Goal: Information Seeking & Learning: Learn about a topic

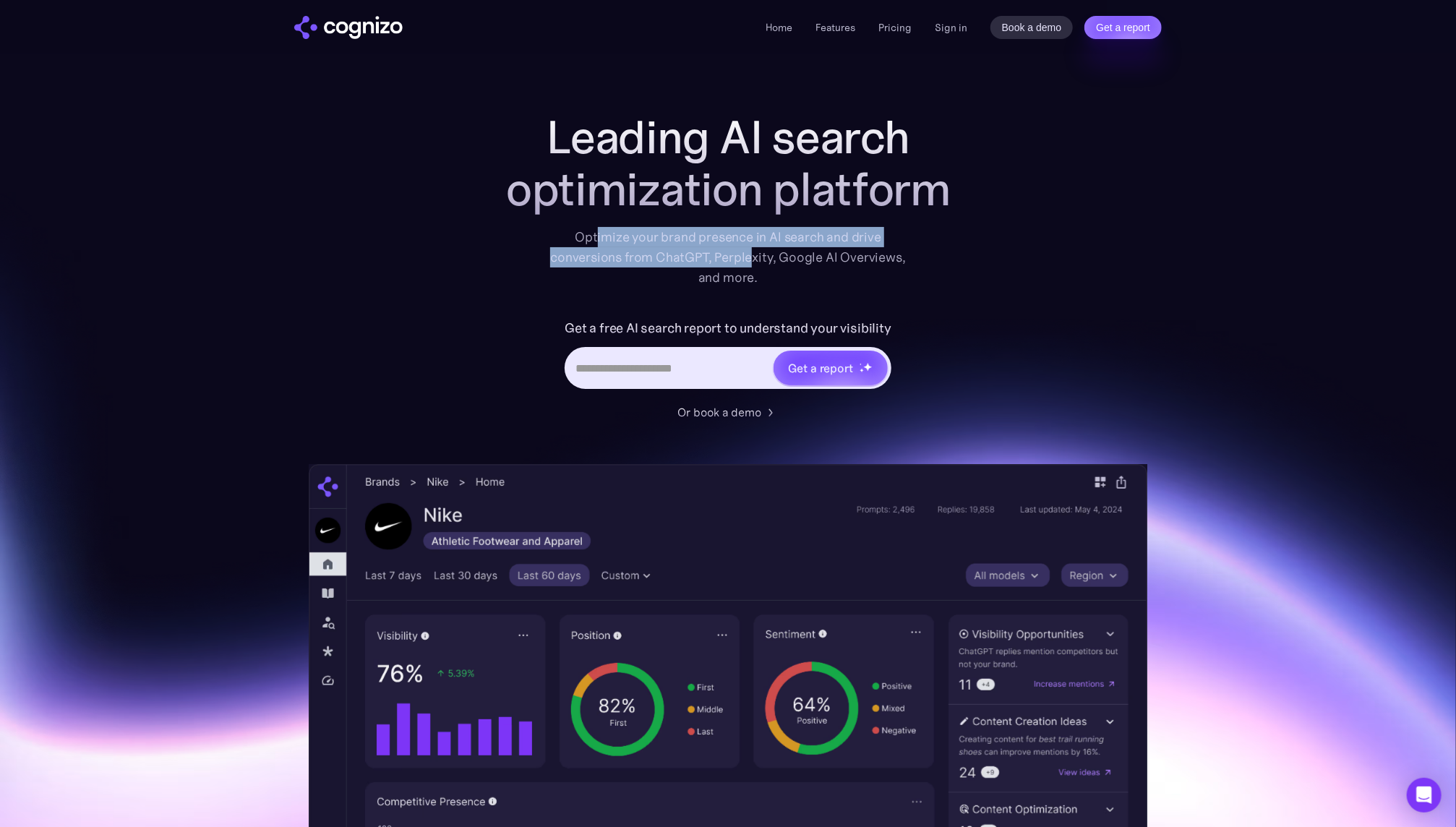
drag, startPoint x: 597, startPoint y: 238, endPoint x: 750, endPoint y: 261, distance: 154.7
click at [750, 261] on div "Optimize your brand presence in AI search and drive conversions from ChatGPT, P…" at bounding box center [728, 257] width 356 height 60
click at [422, 292] on div "Leading AI search optimization platform Optimize your brand presence in AI sear…" at bounding box center [728, 591] width 839 height 959
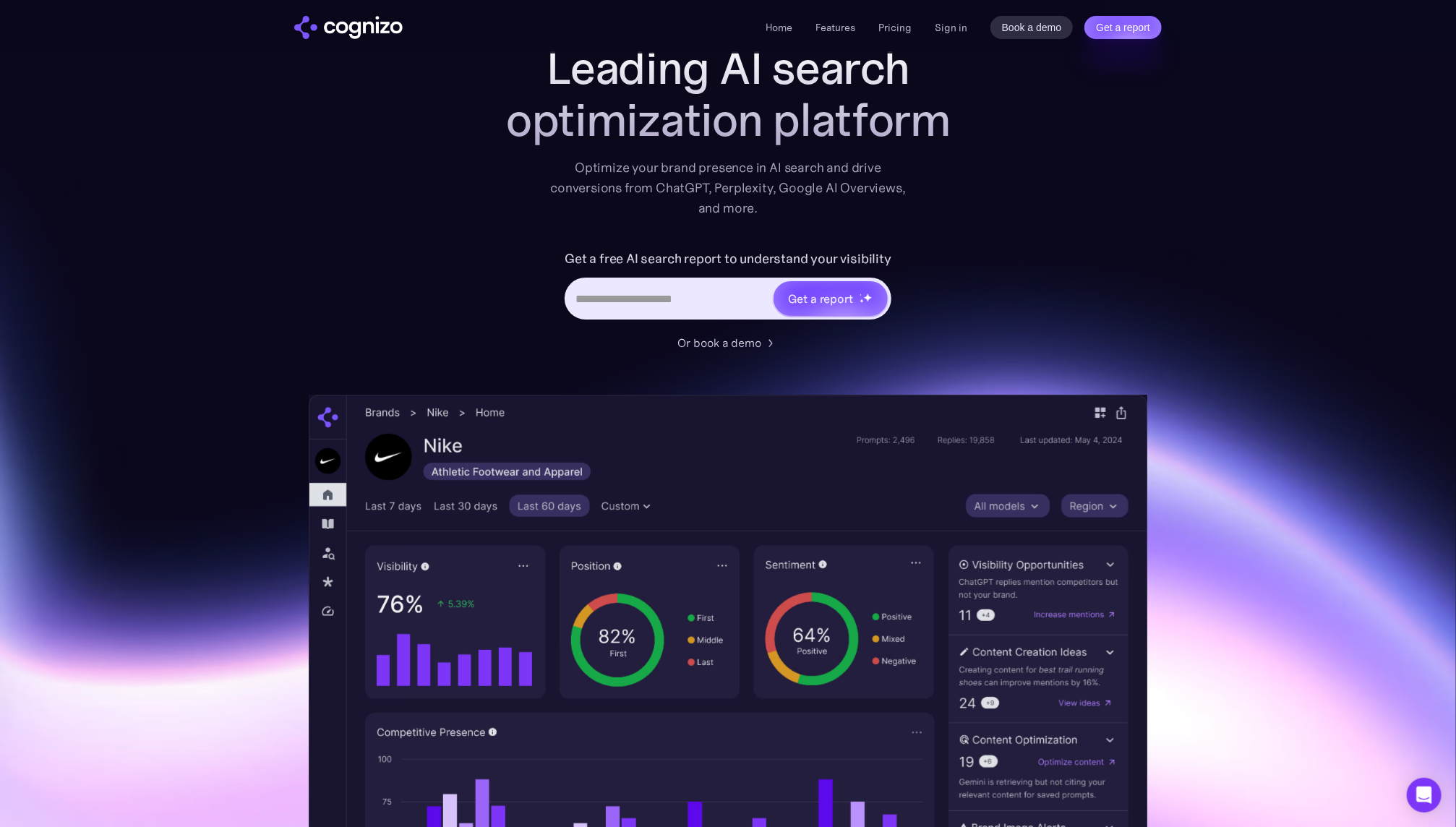
scroll to position [87, 0]
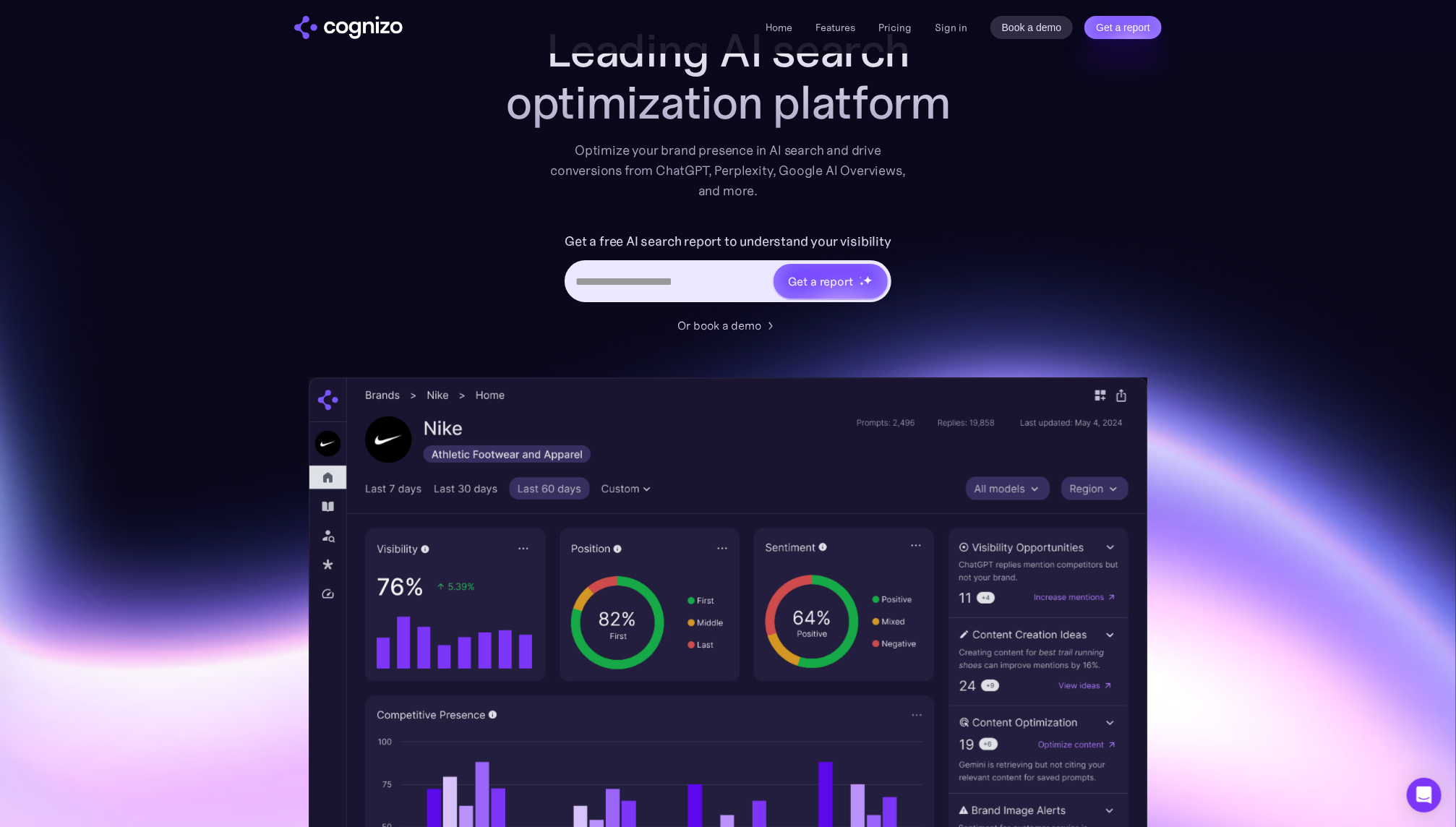
click at [367, 296] on div "Leading AI search optimization platform Optimize your brand presence in AI sear…" at bounding box center [728, 504] width 839 height 959
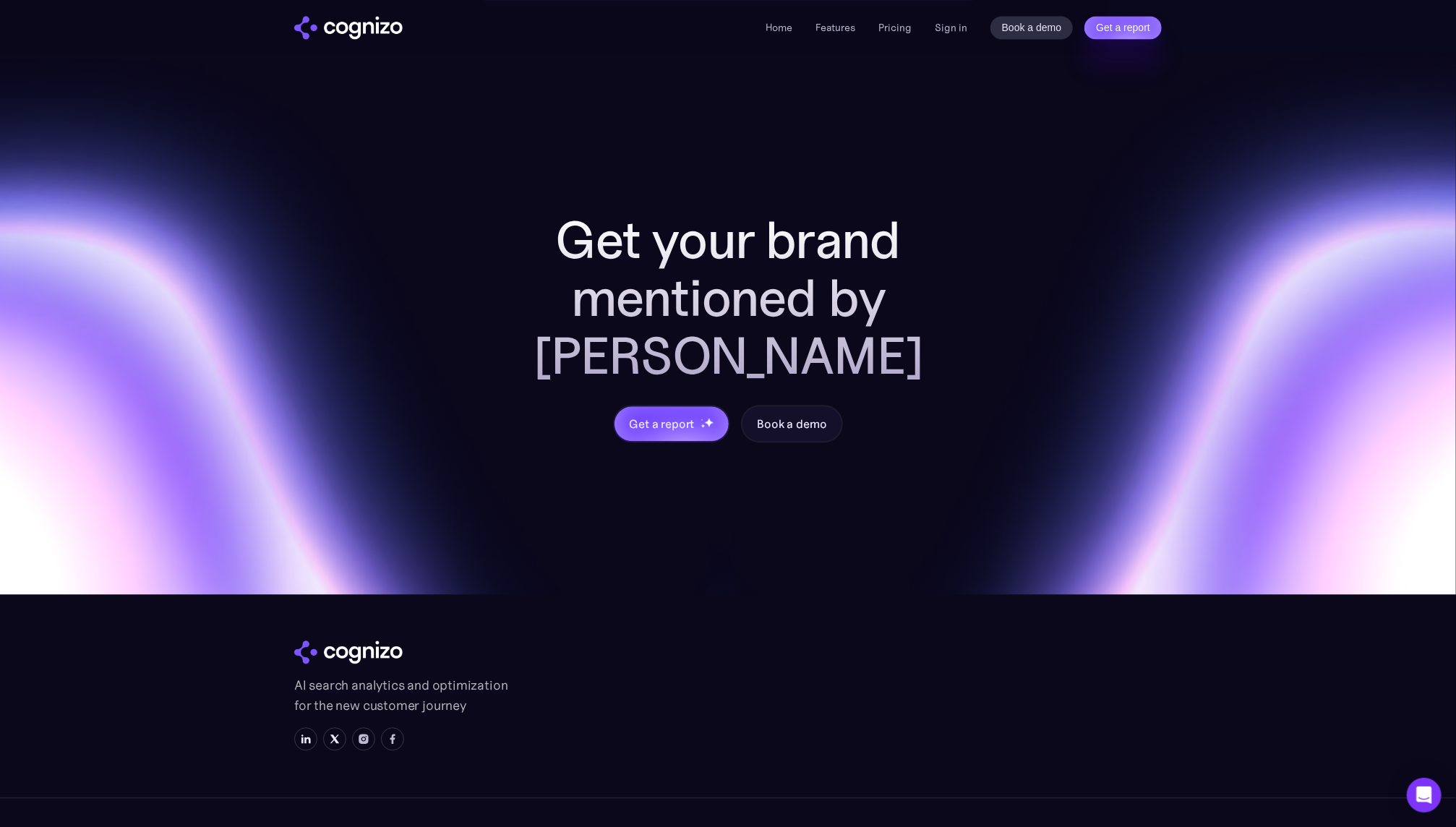
scroll to position [5603, 0]
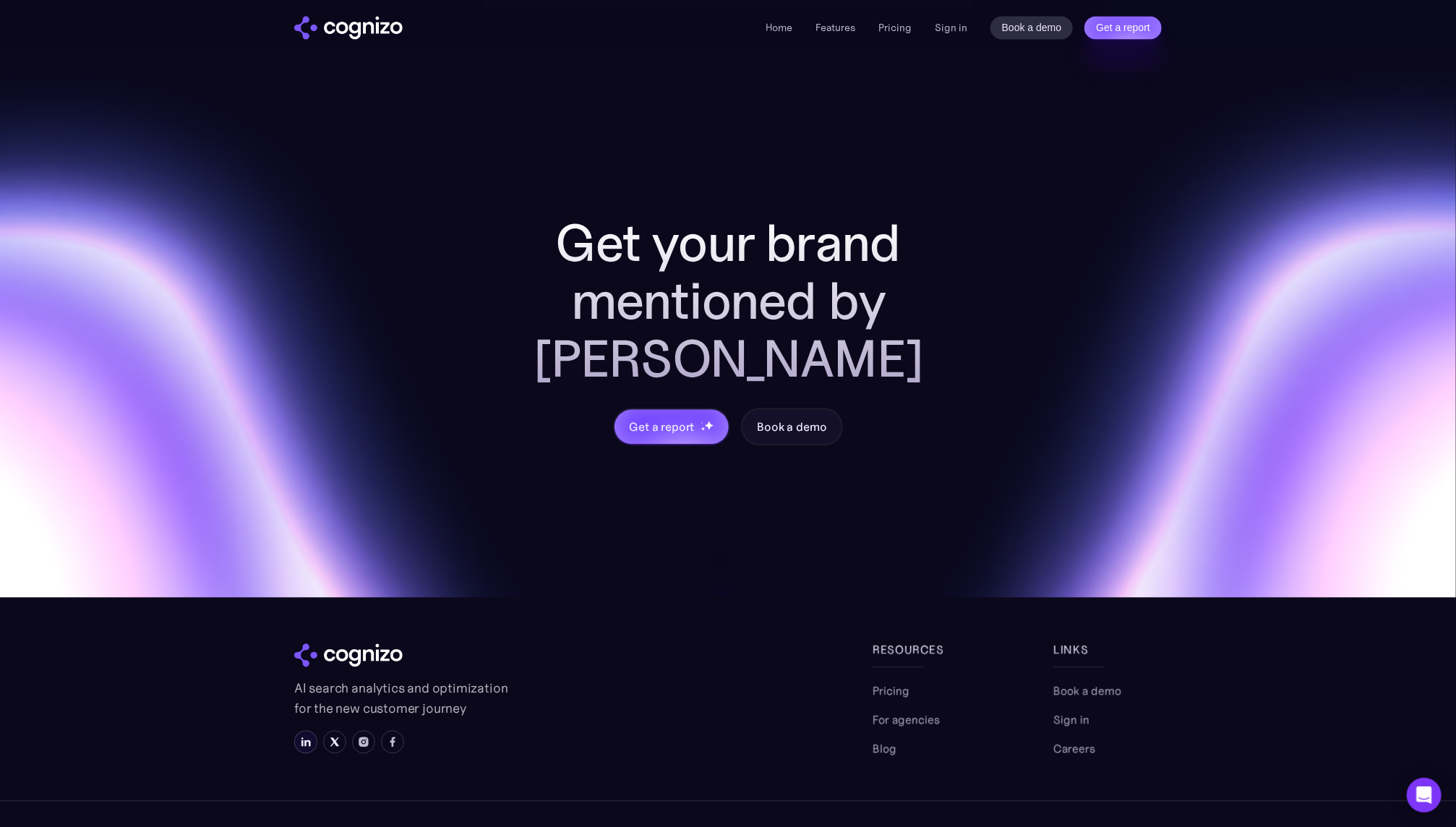
click at [306, 736] on img at bounding box center [306, 742] width 12 height 12
click at [888, 682] on link "Pricing" at bounding box center [891, 691] width 37 height 18
